Goal: Check status: Check status

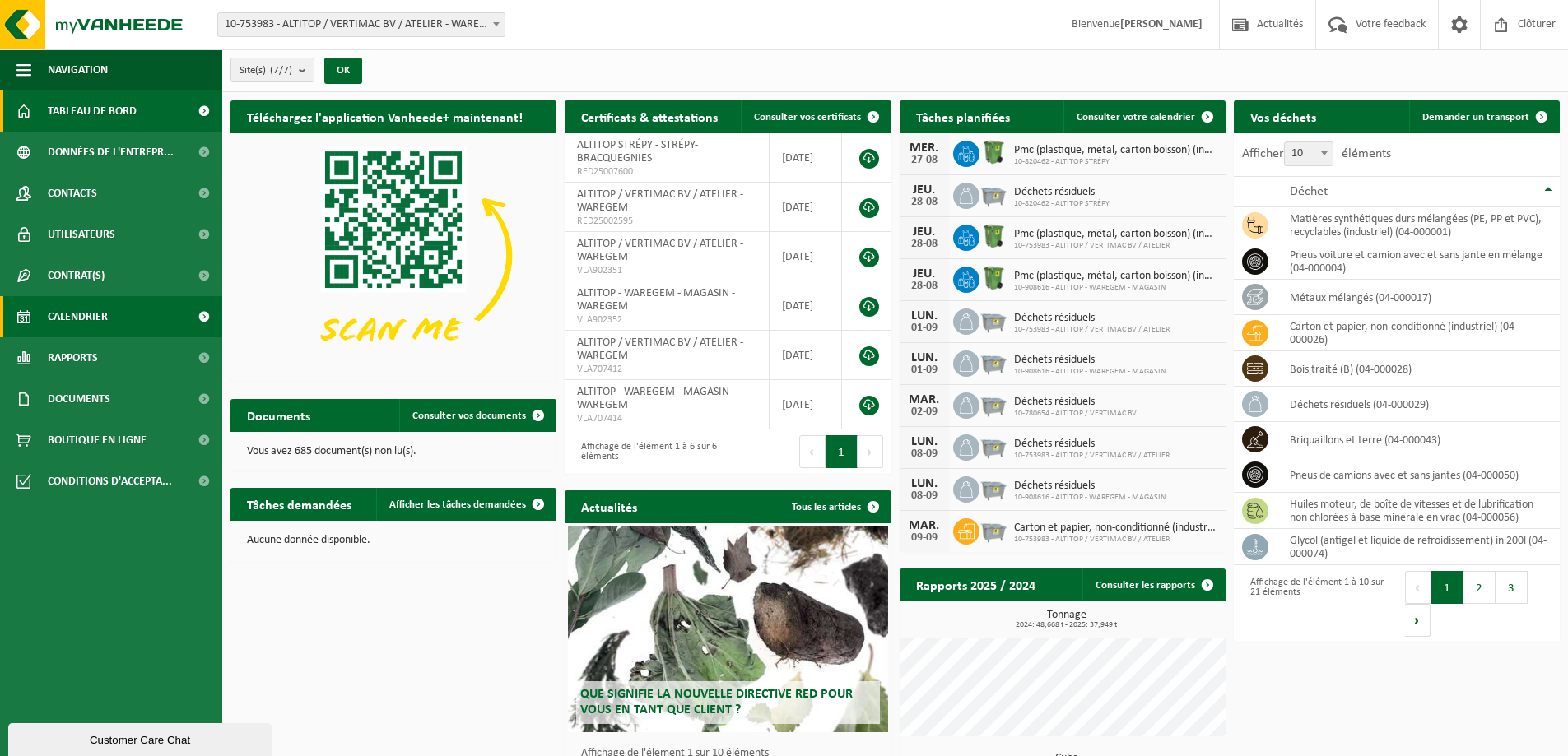
click at [120, 318] on link "Calendrier" at bounding box center [111, 317] width 222 height 41
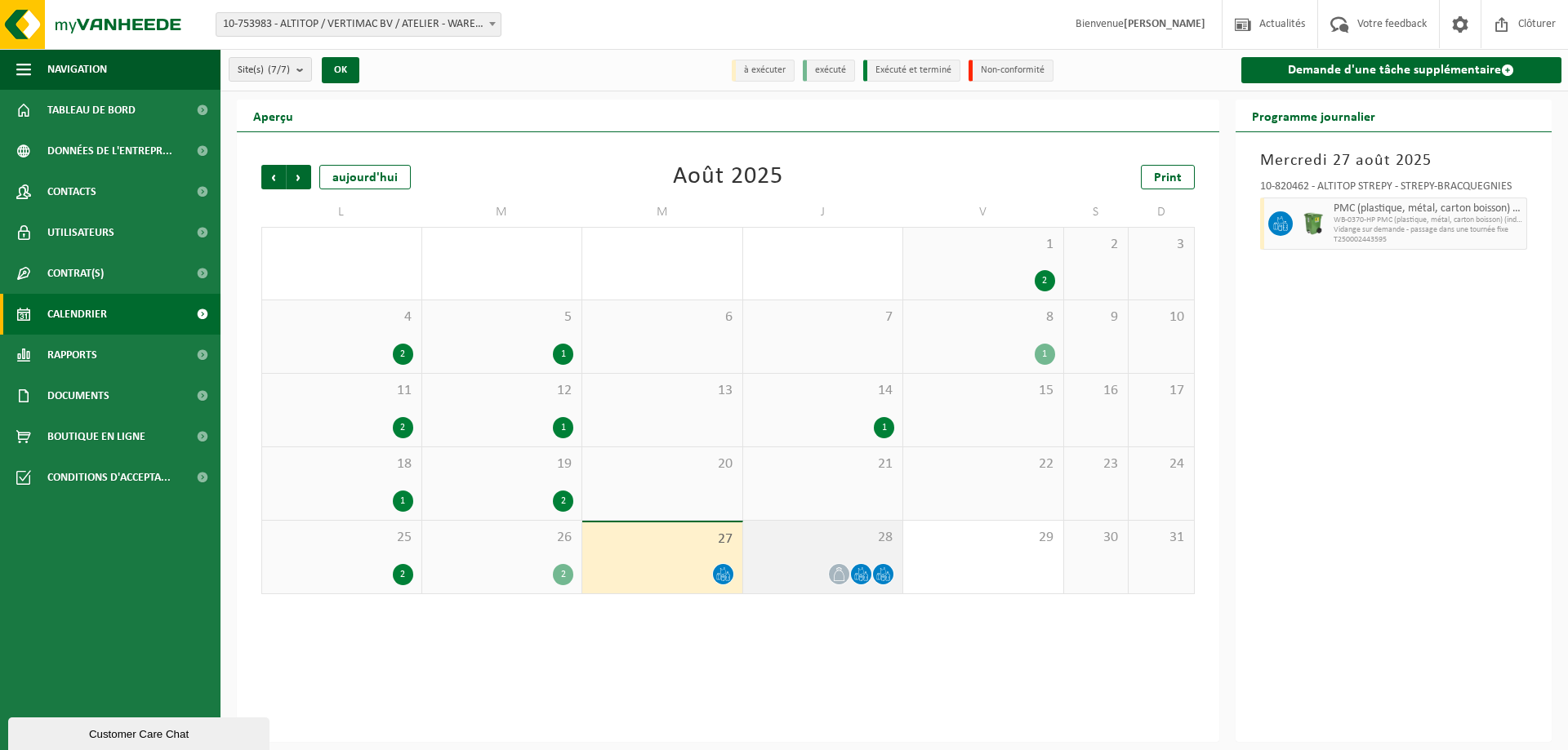
click at [848, 533] on span "28" at bounding box center [823, 537] width 144 height 18
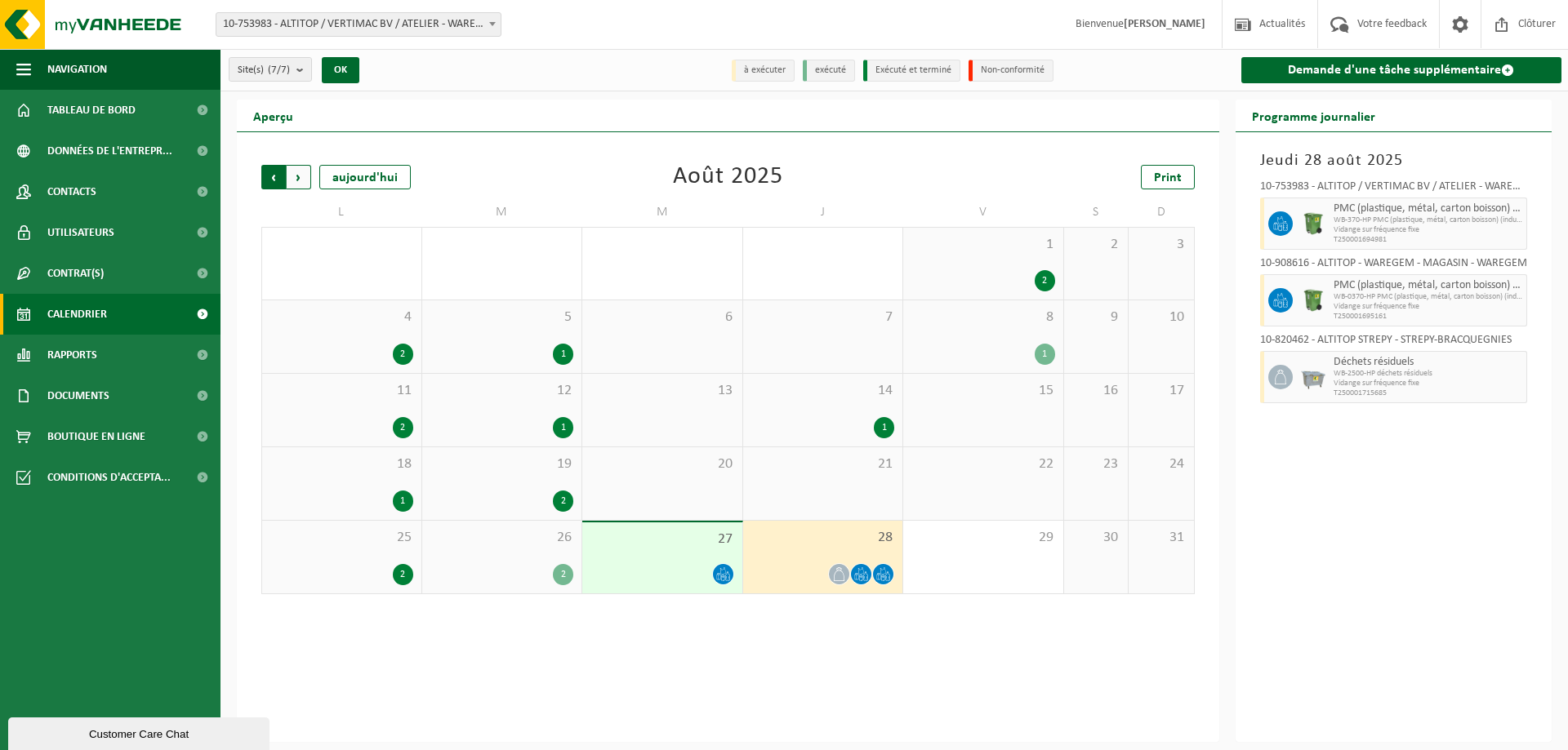
click at [301, 180] on span "Suivant" at bounding box center [299, 177] width 25 height 25
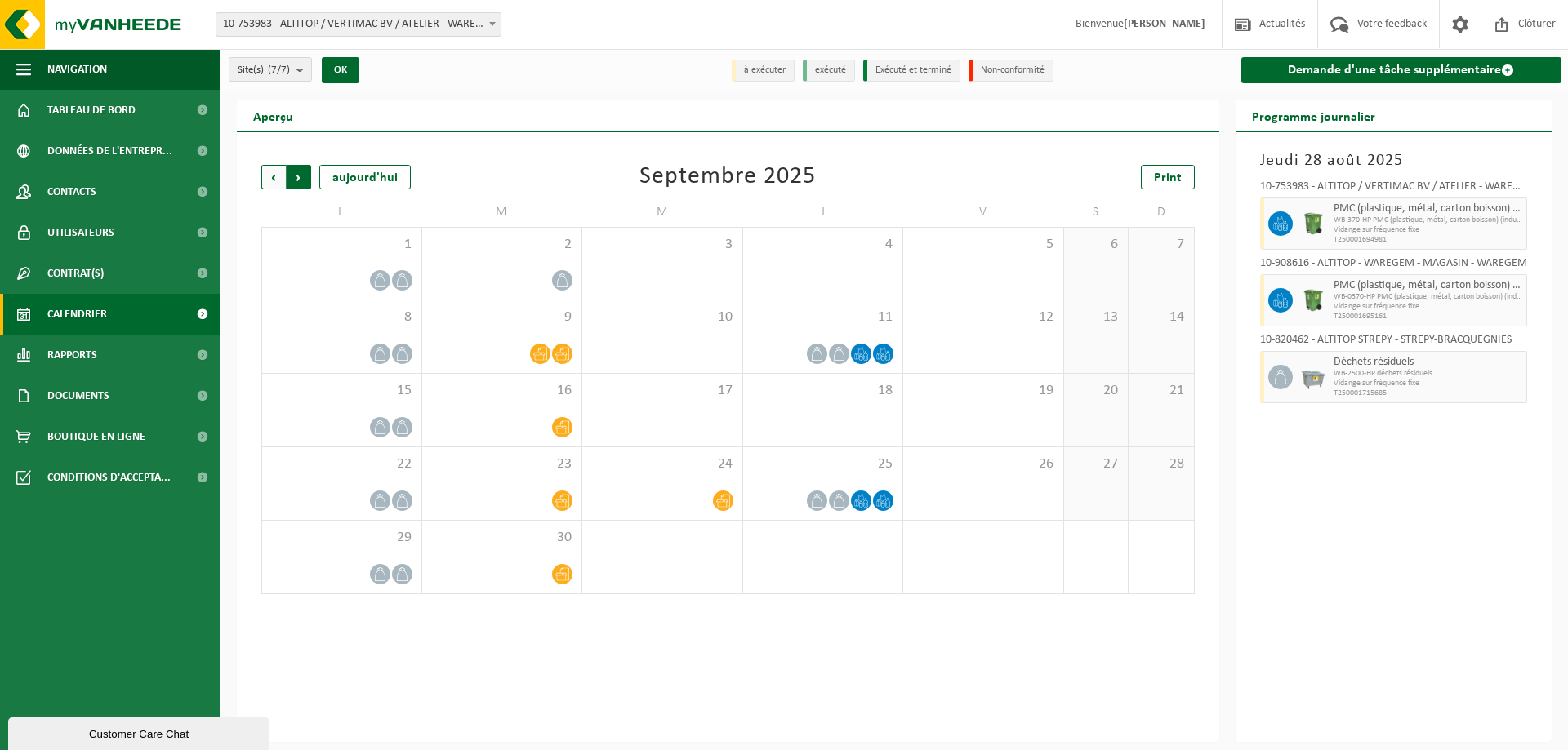
click at [277, 180] on span "Précédent" at bounding box center [274, 177] width 25 height 25
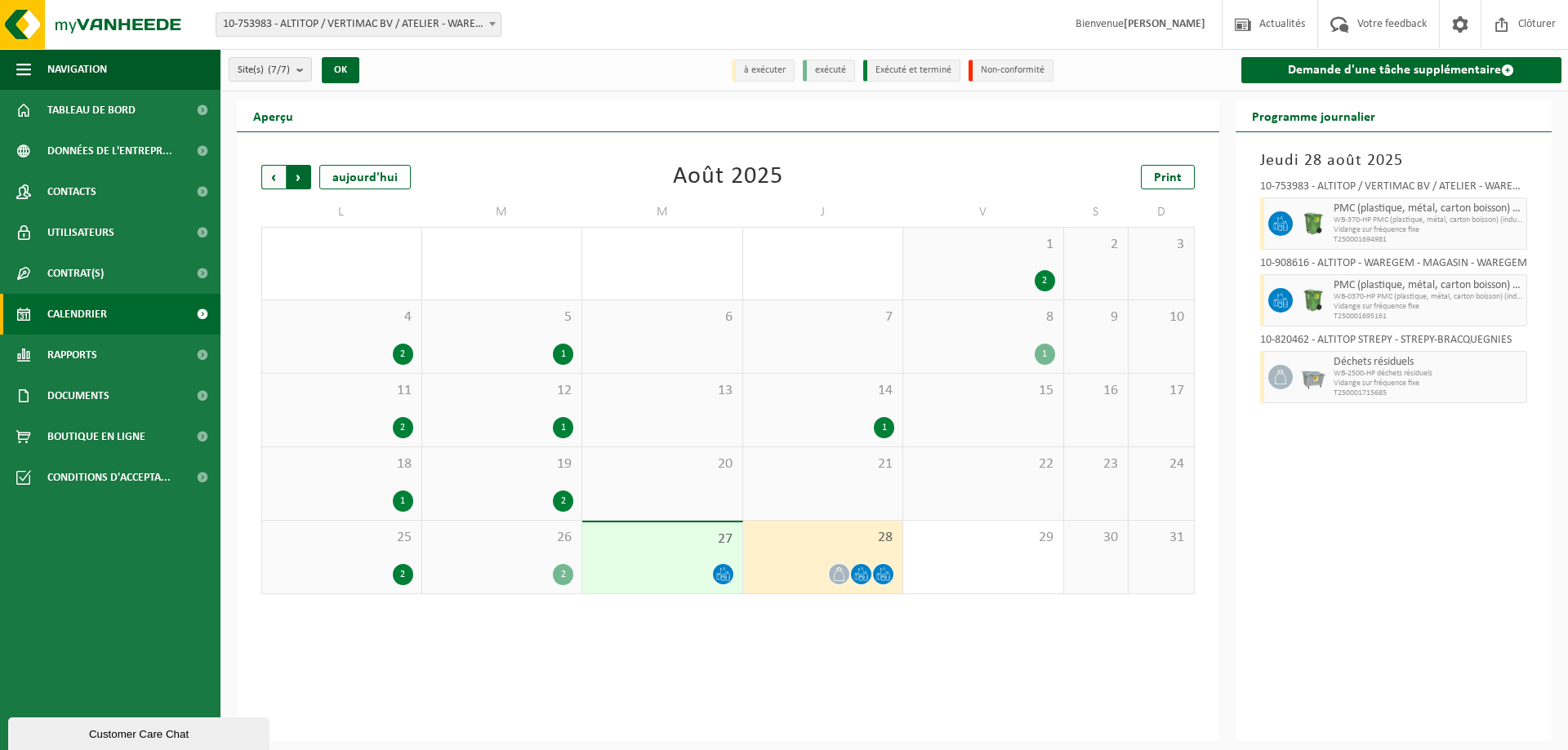
click at [272, 169] on span "Précédent" at bounding box center [274, 177] width 25 height 25
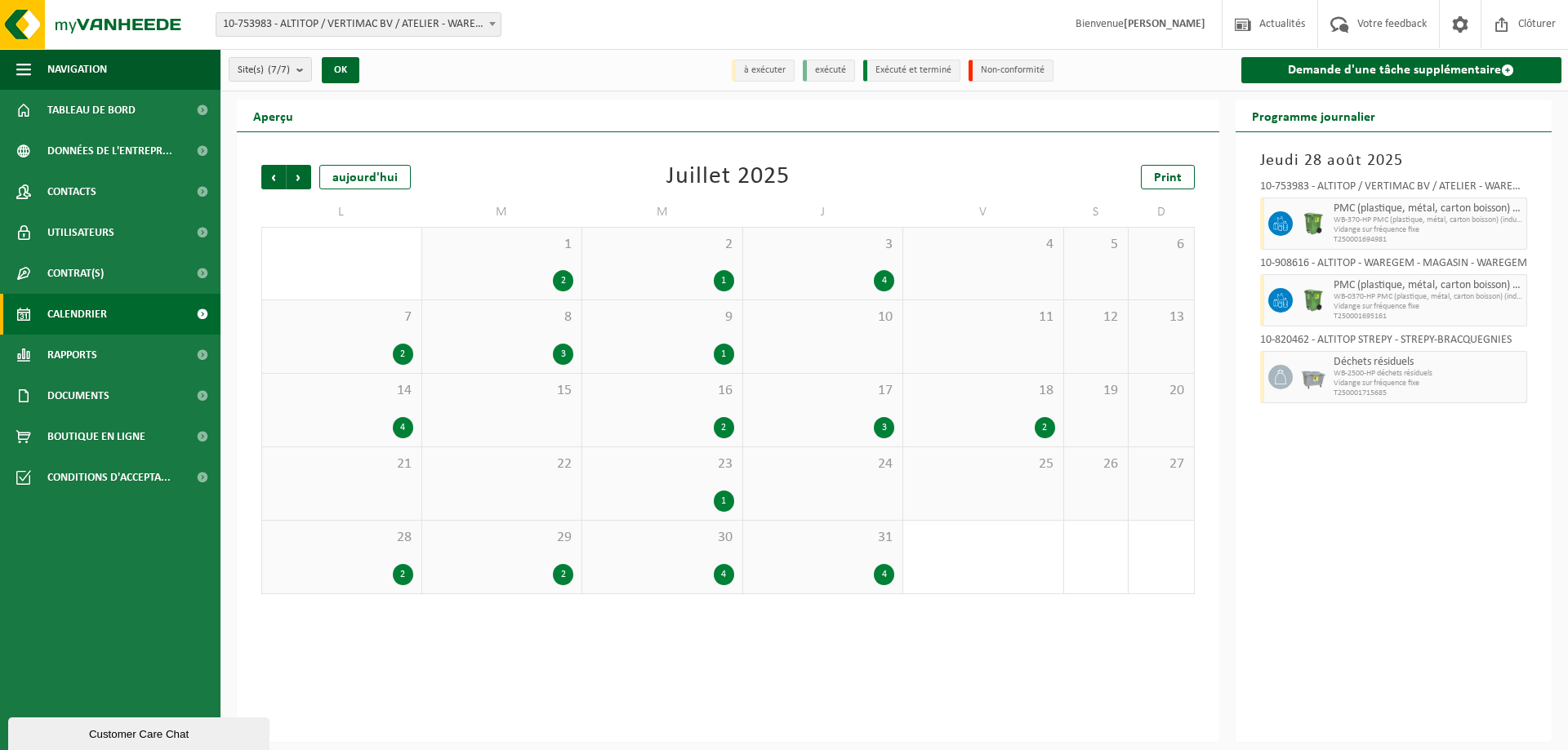
click at [705, 389] on span "16" at bounding box center [662, 391] width 144 height 18
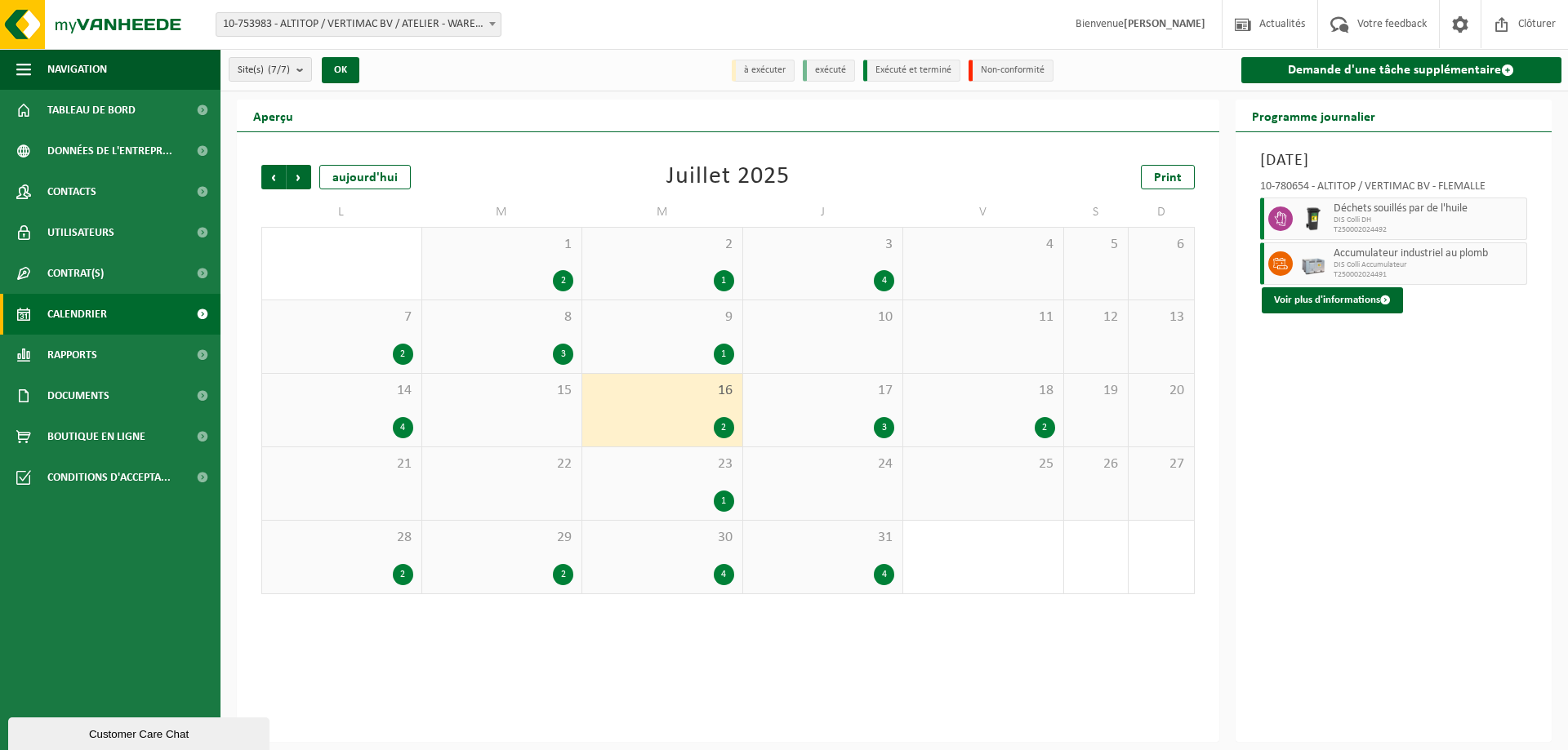
click at [696, 471] on span "23" at bounding box center [662, 464] width 144 height 18
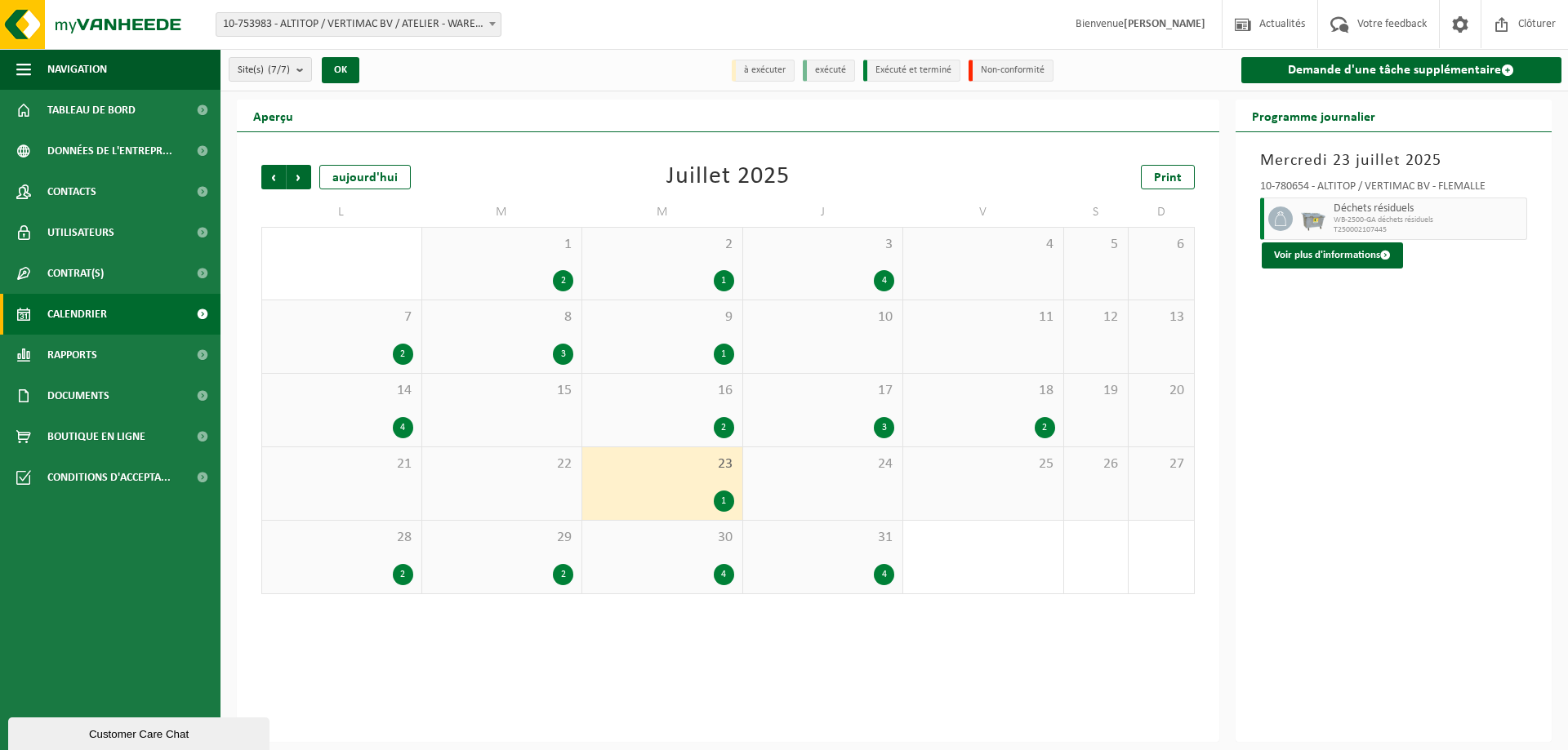
click at [798, 387] on span "17" at bounding box center [823, 391] width 144 height 18
